Goal: Transaction & Acquisition: Subscribe to service/newsletter

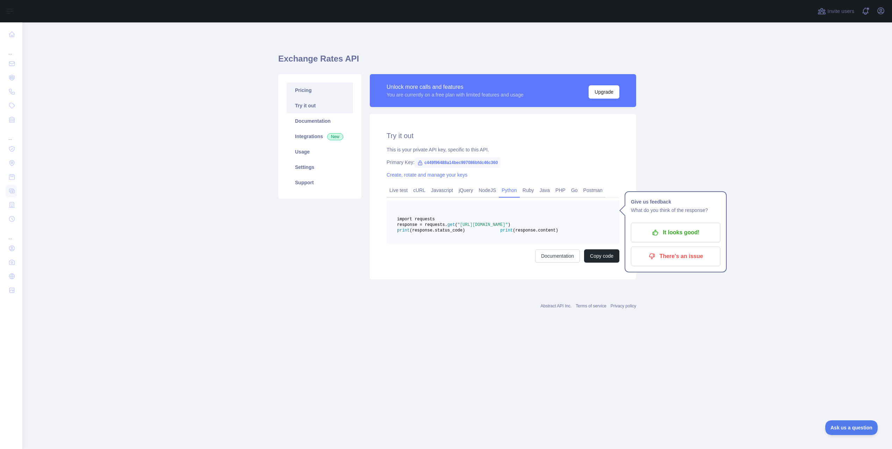
click at [309, 90] on link "Pricing" at bounding box center [320, 89] width 66 height 15
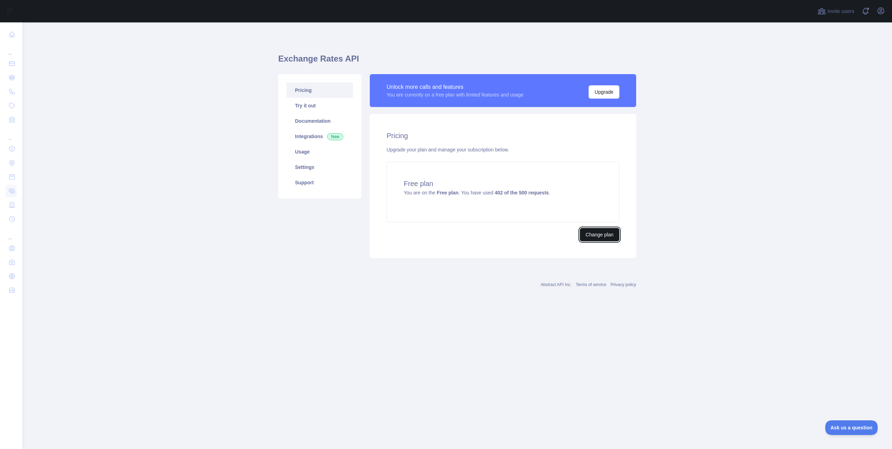
click at [606, 238] on button "Change plan" at bounding box center [599, 234] width 39 height 13
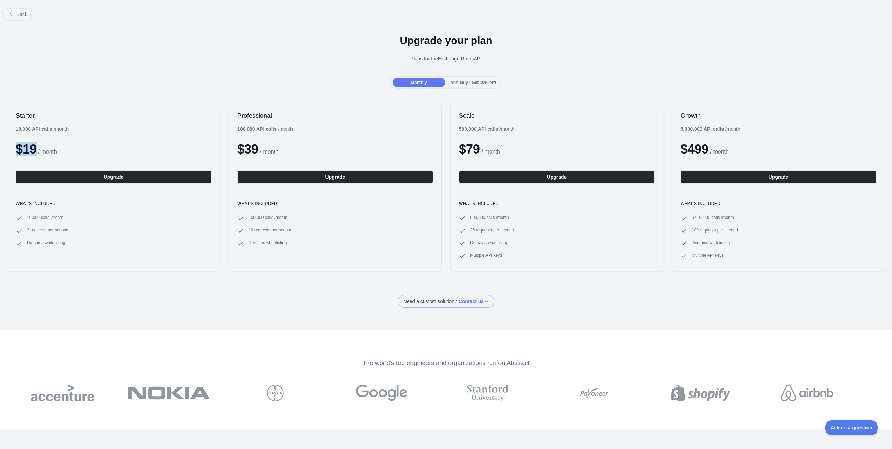
drag, startPoint x: 18, startPoint y: 149, endPoint x: 37, endPoint y: 146, distance: 19.4
click at [37, 146] on div "$ 19 / month" at bounding box center [114, 149] width 196 height 14
drag, startPoint x: 37, startPoint y: 146, endPoint x: 54, endPoint y: 154, distance: 18.1
click at [59, 154] on div "$ 19 / month" at bounding box center [114, 149] width 196 height 14
